Goal: Task Accomplishment & Management: Complete application form

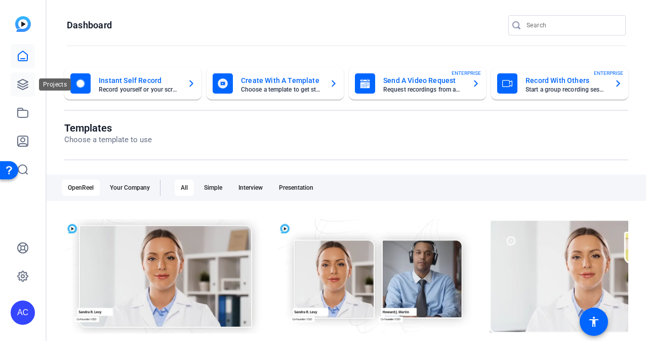
click at [23, 81] on icon at bounding box center [23, 84] width 12 height 12
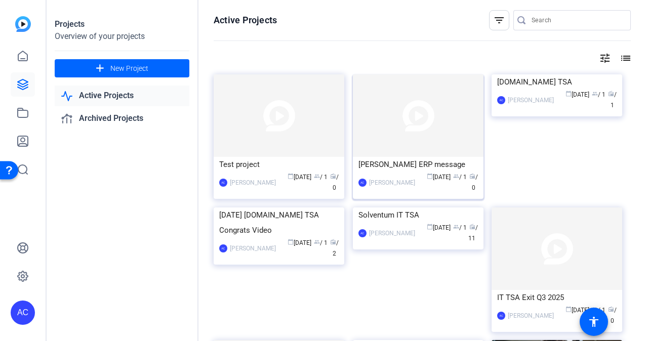
click at [414, 114] on img at bounding box center [418, 115] width 131 height 83
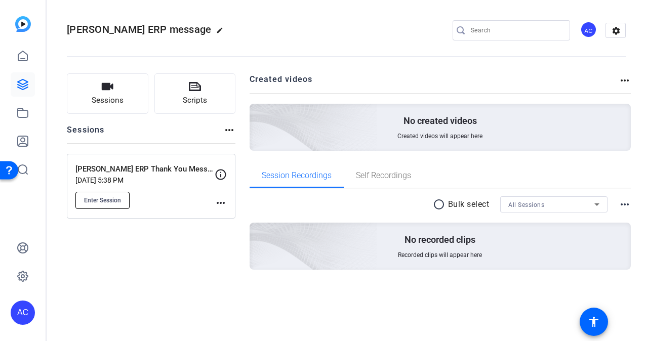
click at [94, 198] on span "Enter Session" at bounding box center [102, 200] width 37 height 8
click at [223, 201] on mat-icon "more_horiz" at bounding box center [221, 203] width 12 height 12
click at [219, 174] on div at bounding box center [323, 170] width 646 height 341
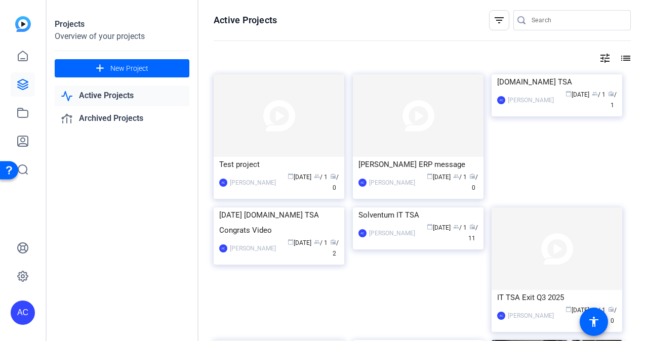
click at [123, 89] on link "Active Projects" at bounding box center [122, 96] width 135 height 21
click at [124, 97] on link "Active Projects" at bounding box center [122, 96] width 135 height 21
click at [105, 94] on link "Active Projects" at bounding box center [122, 96] width 135 height 21
click at [411, 167] on div "[PERSON_NAME] ERP message" at bounding box center [417, 164] width 119 height 15
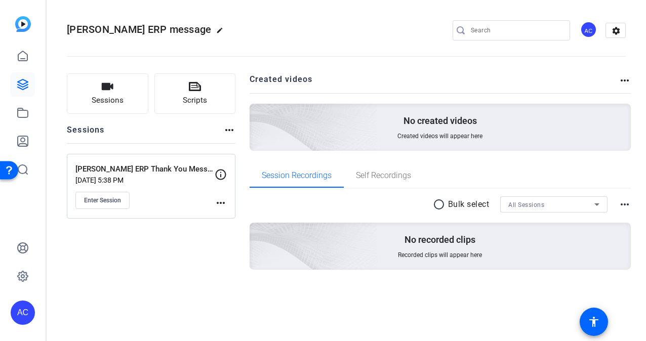
click at [223, 205] on mat-icon "more_horiz" at bounding box center [221, 203] width 12 height 12
click at [237, 218] on span "Edit Session" at bounding box center [246, 217] width 46 height 12
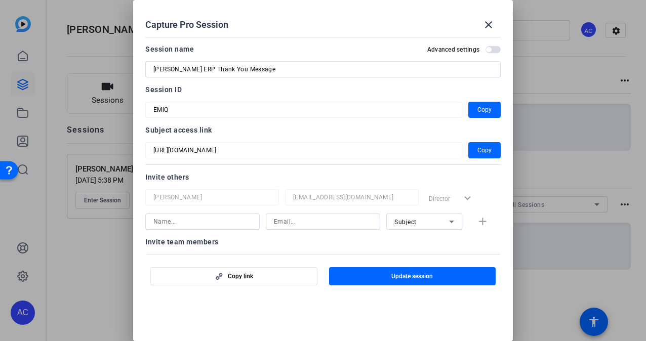
click at [19, 84] on div at bounding box center [323, 170] width 646 height 341
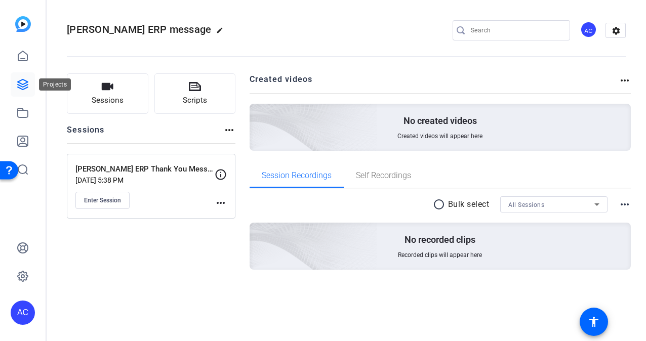
click at [19, 75] on link at bounding box center [23, 84] width 24 height 24
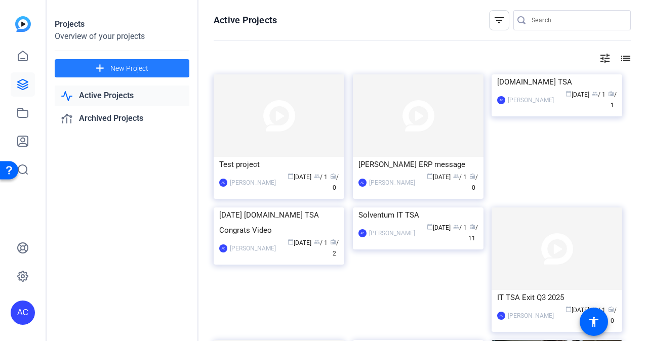
click at [144, 68] on span "New Project" at bounding box center [129, 68] width 38 height 11
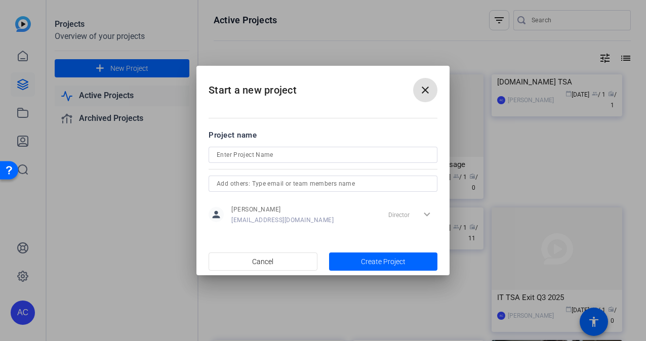
click at [253, 157] on input at bounding box center [323, 155] width 213 height 12
type input "[PERSON_NAME] - ERP recording"
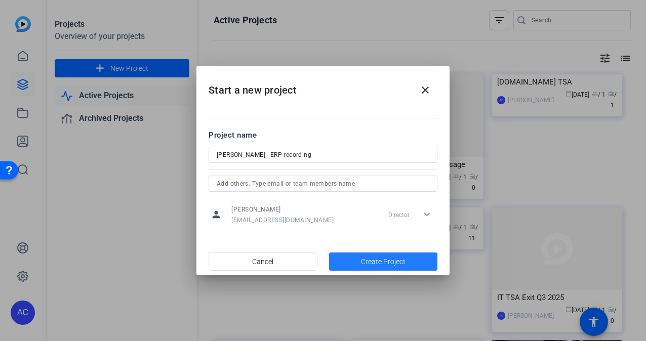
click at [379, 260] on span "Create Project" at bounding box center [383, 262] width 45 height 11
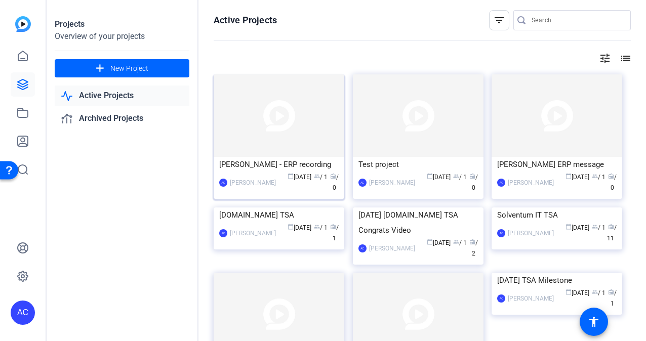
click at [267, 137] on img at bounding box center [279, 115] width 131 height 83
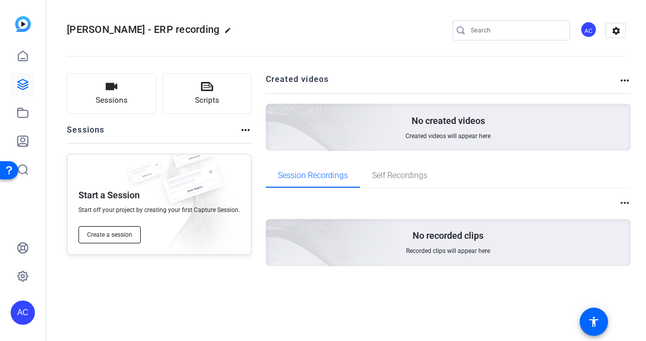
click at [119, 237] on span "Create a session" at bounding box center [109, 235] width 45 height 8
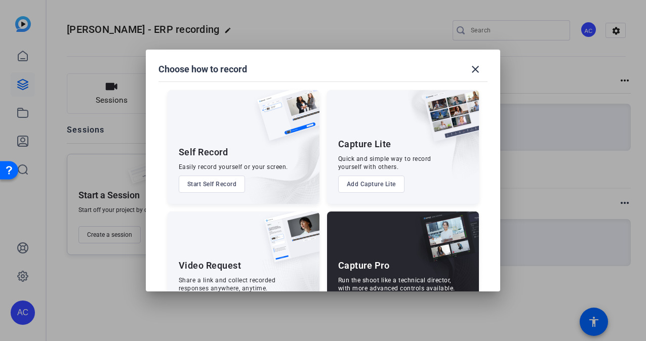
scroll to position [44, 0]
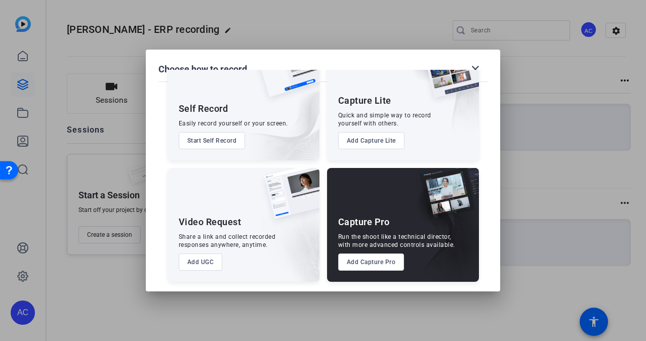
click at [194, 262] on button "Add UGC" at bounding box center [201, 262] width 44 height 17
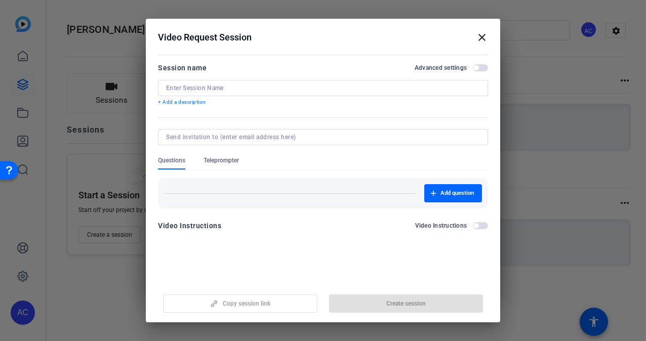
click at [236, 89] on input at bounding box center [323, 88] width 314 height 8
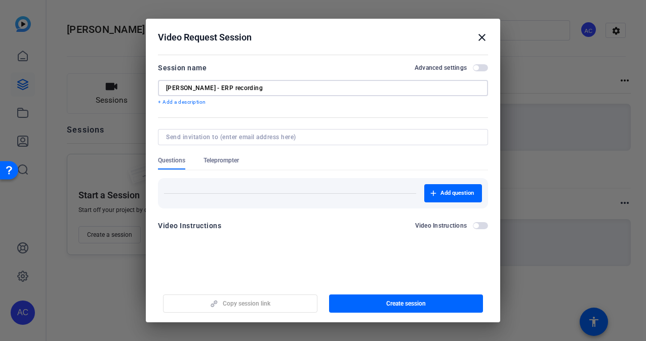
type input "[PERSON_NAME] - ERP recording"
click at [312, 138] on input at bounding box center [321, 137] width 310 height 8
type input "[EMAIL_ADDRESS][DOMAIN_NAME]"
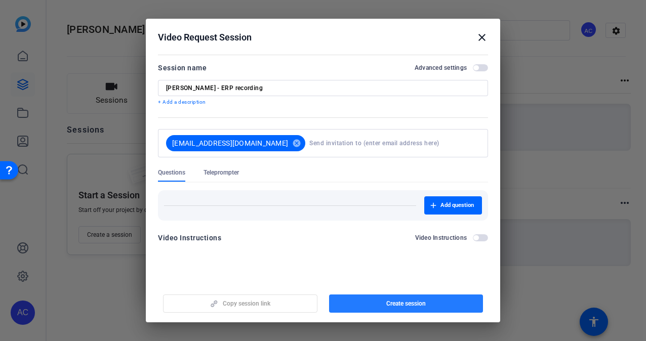
click at [376, 304] on span "button" at bounding box center [406, 304] width 154 height 24
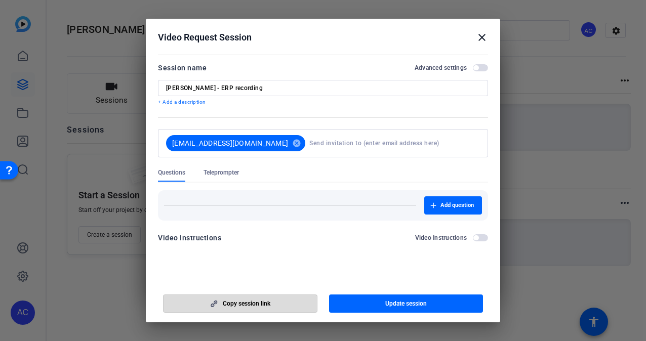
click at [261, 304] on span "Copy session link" at bounding box center [247, 304] width 48 height 8
